Goal: Navigation & Orientation: Find specific page/section

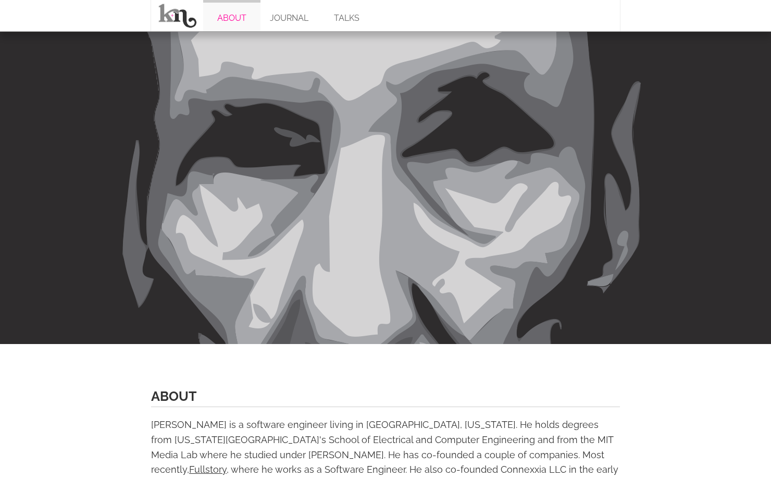
click at [235, 21] on link "ABOUT" at bounding box center [231, 15] width 57 height 31
